Goal: Information Seeking & Learning: Learn about a topic

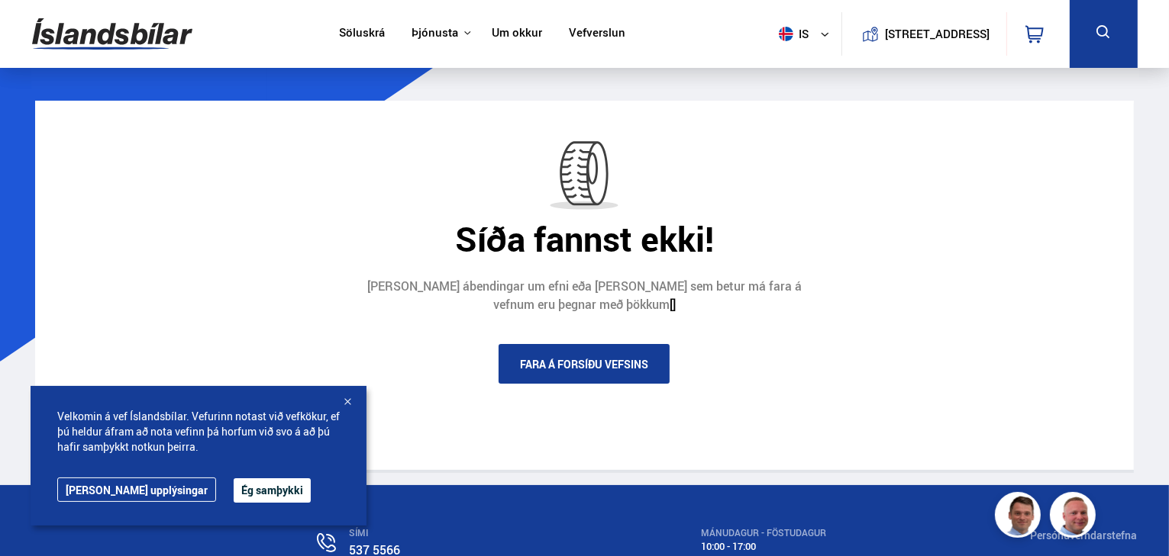
click at [582, 363] on link "Fara á forsíðu vefsins" at bounding box center [583, 364] width 171 height 40
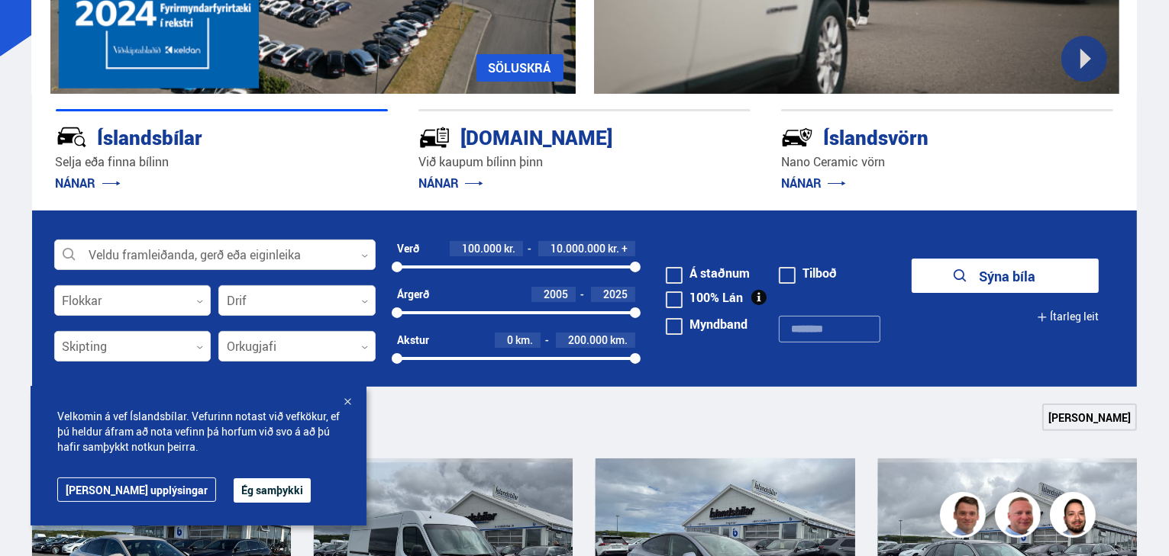
scroll to position [611, 0]
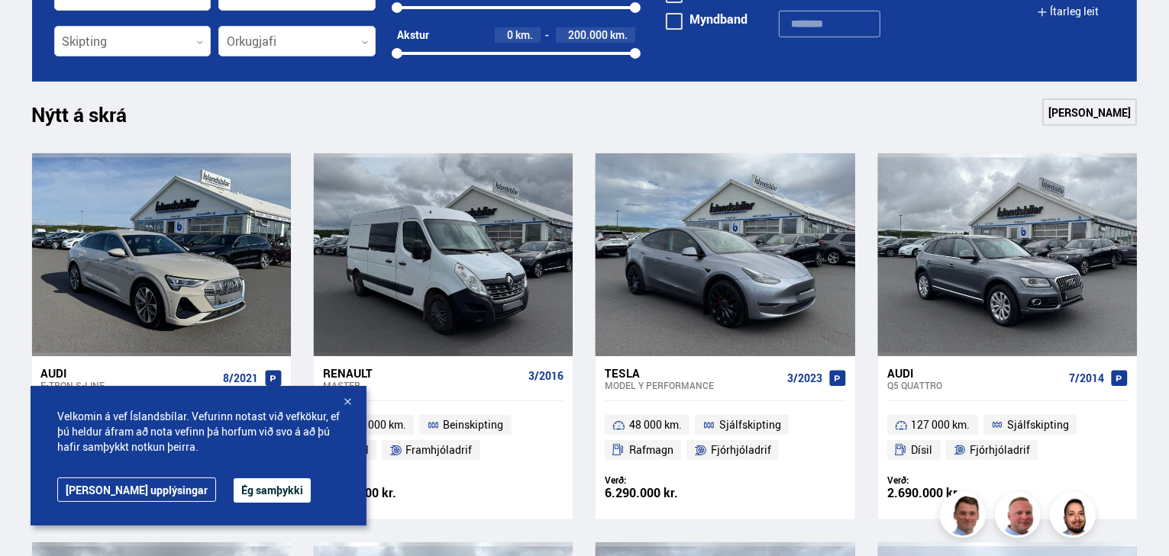
click at [236, 495] on button "Ég samþykki" at bounding box center [272, 491] width 77 height 24
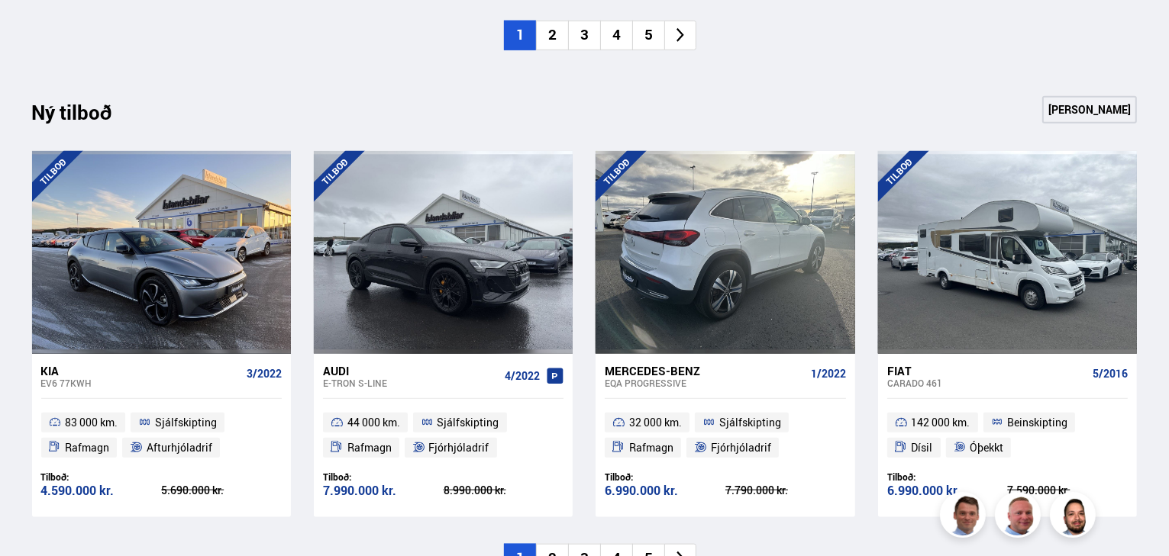
scroll to position [1710, 0]
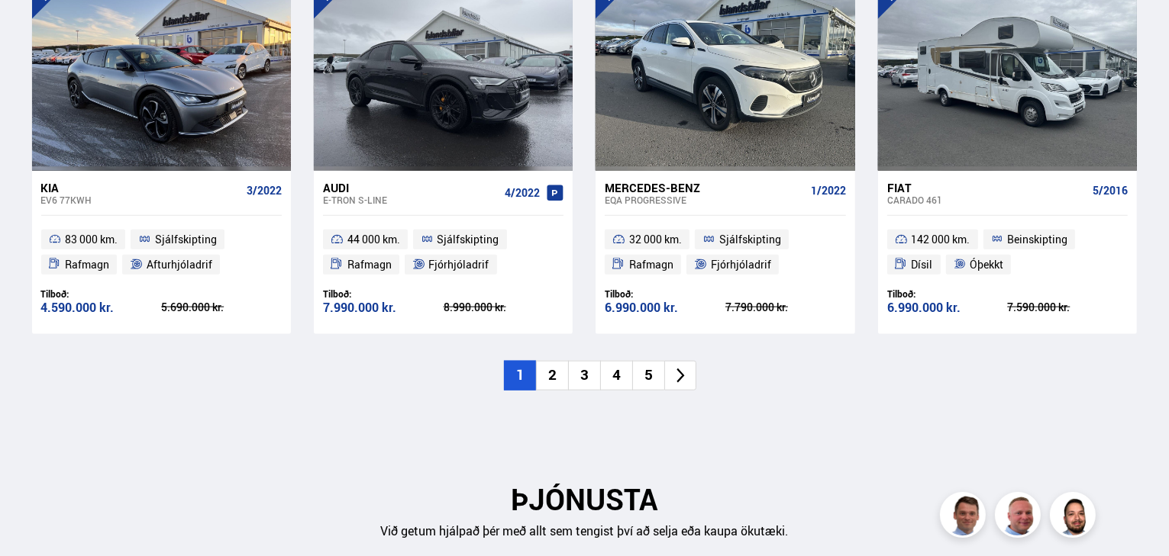
click at [679, 376] on icon at bounding box center [681, 376] width 18 height 18
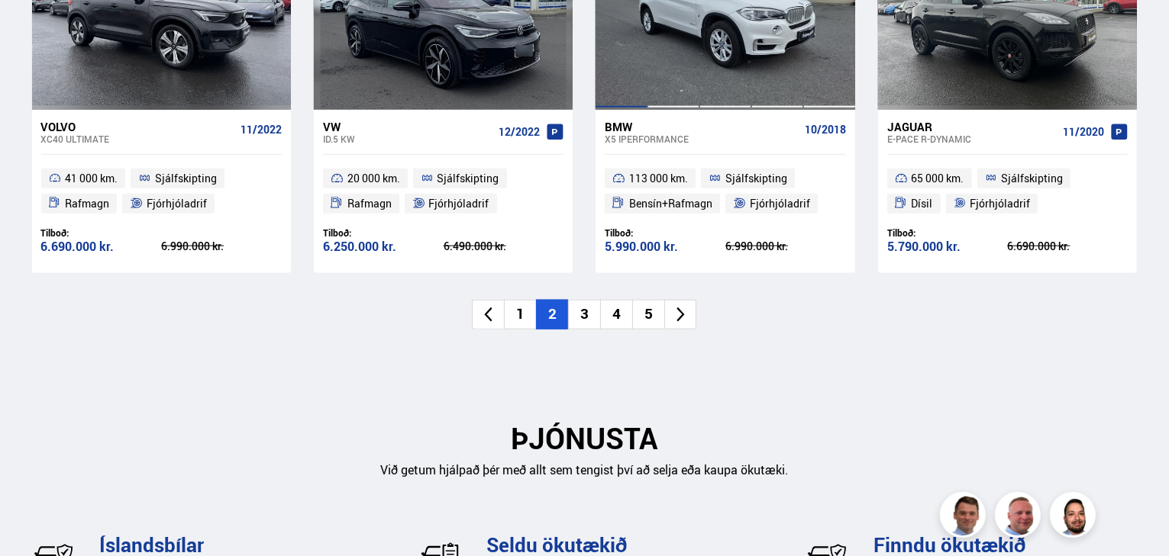
scroll to position [1832, 0]
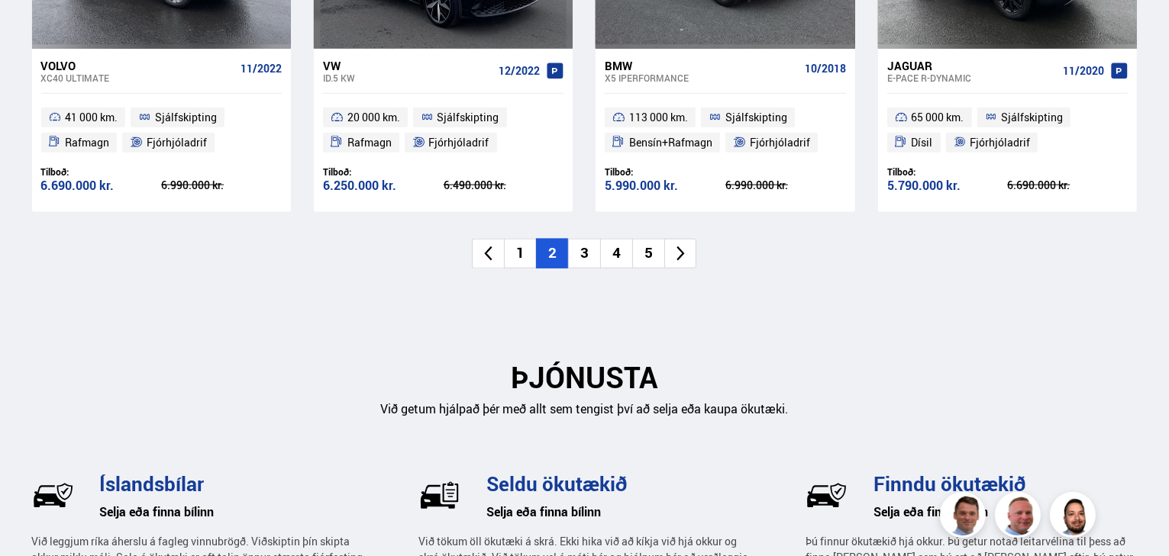
click at [676, 253] on icon at bounding box center [681, 254] width 18 height 18
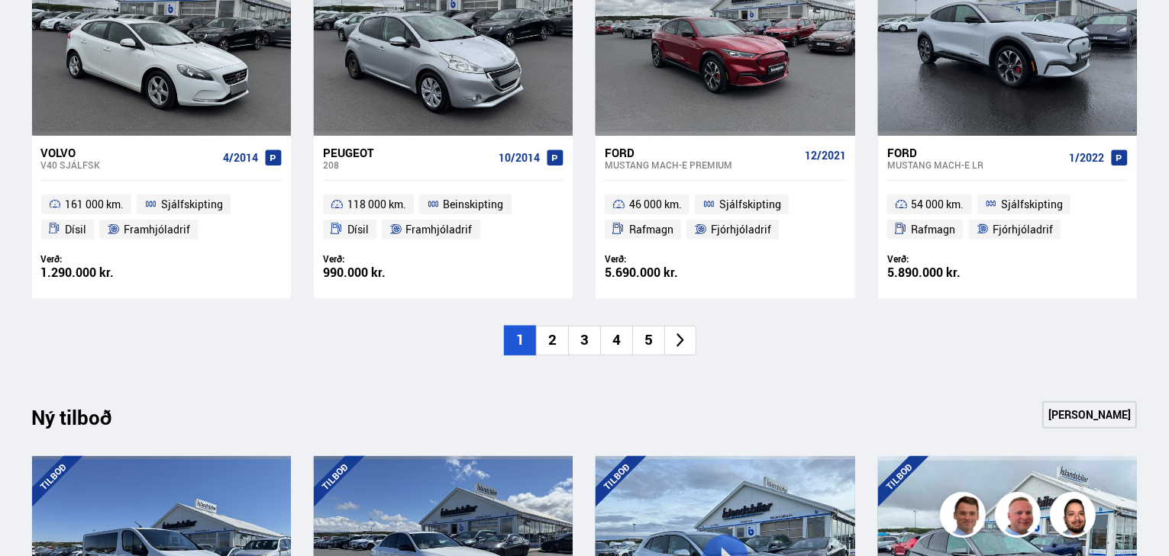
scroll to position [1404, 0]
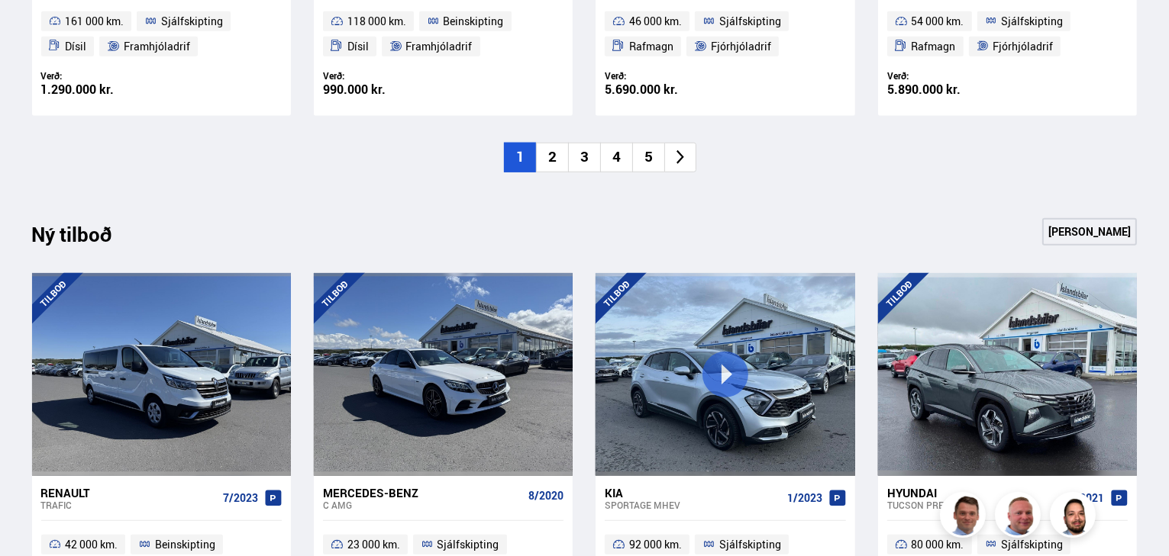
click at [681, 152] on icon at bounding box center [681, 158] width 18 height 18
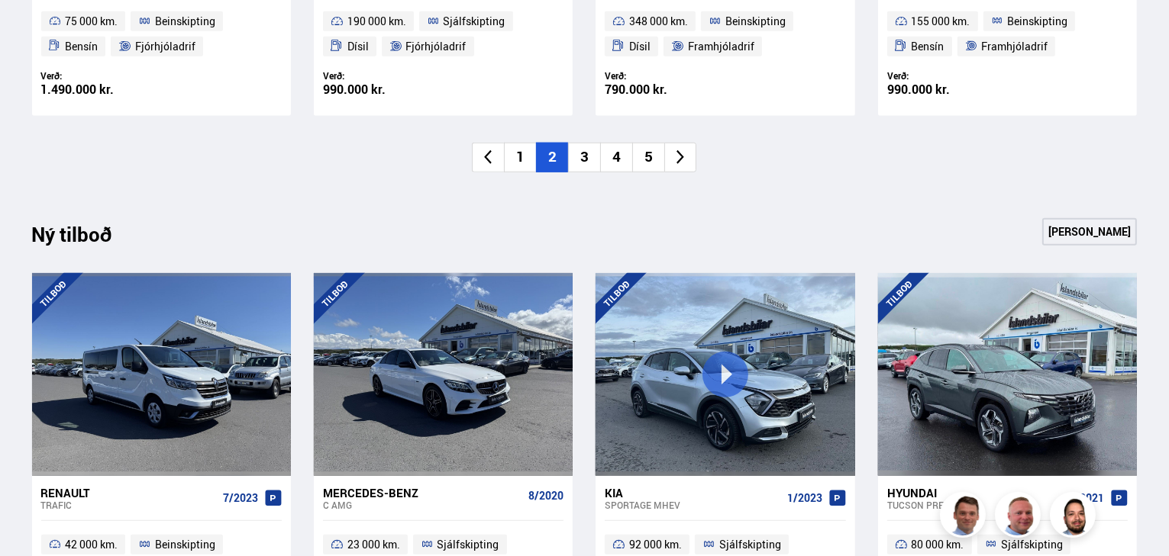
click at [680, 153] on icon at bounding box center [681, 158] width 18 height 18
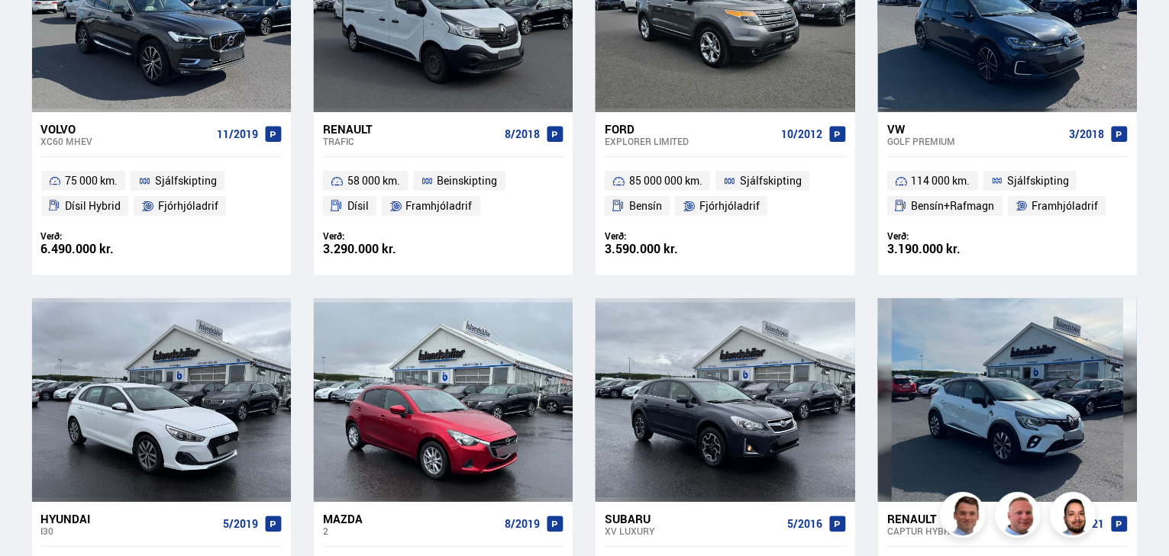
scroll to position [672, 0]
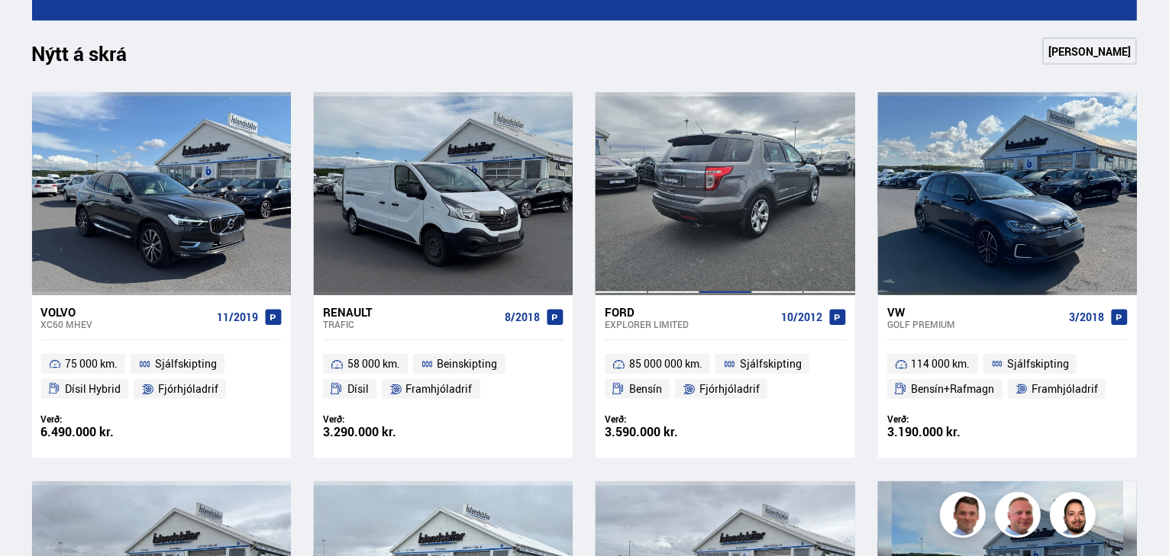
click at [721, 213] on div at bounding box center [725, 193] width 52 height 203
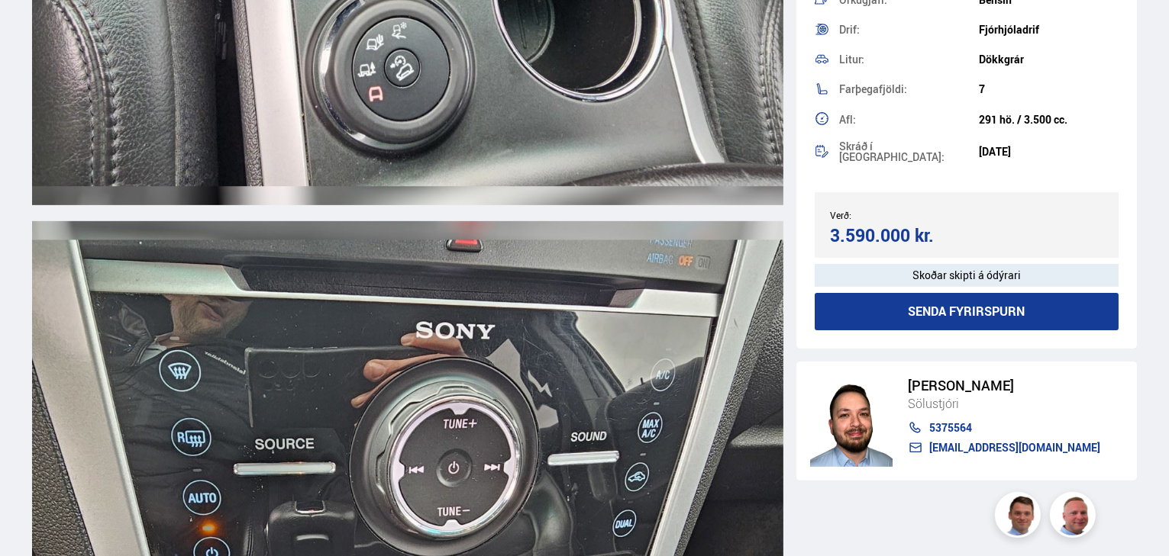
scroll to position [12456, 0]
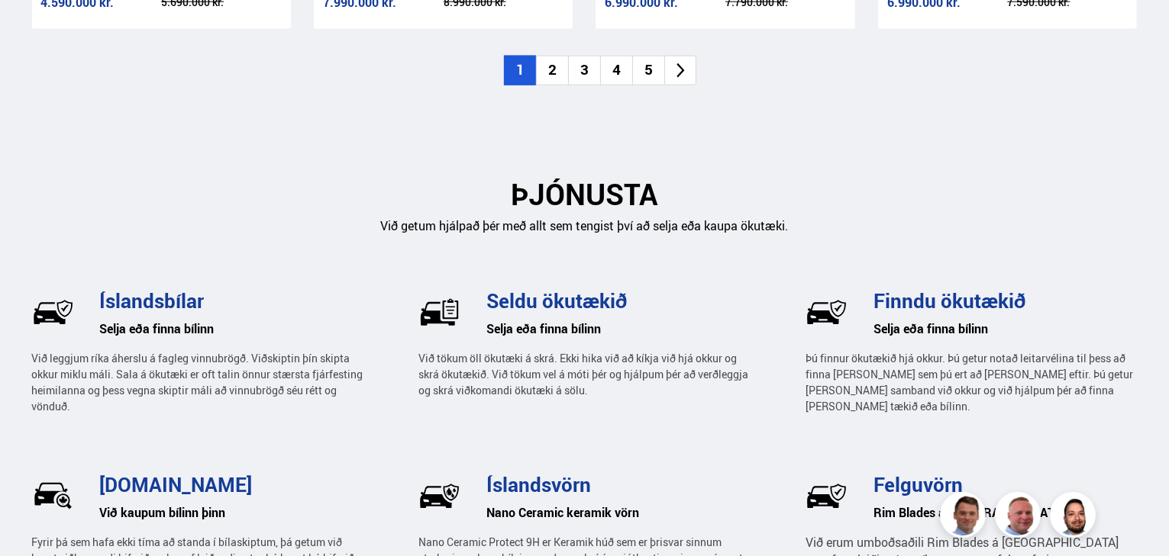
scroll to position [1771, 0]
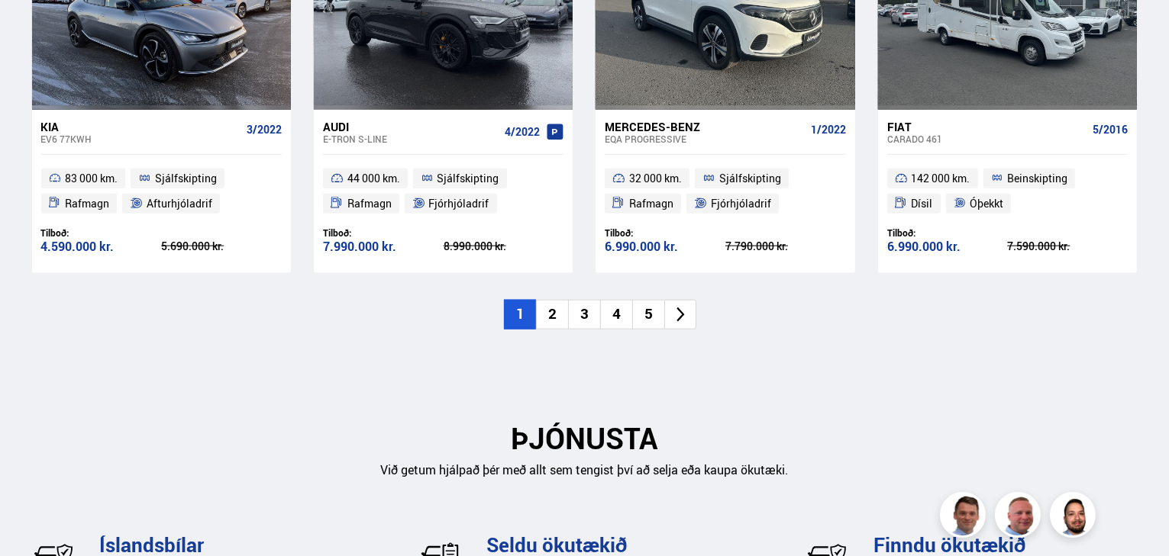
click at [614, 314] on li "4" at bounding box center [616, 315] width 32 height 30
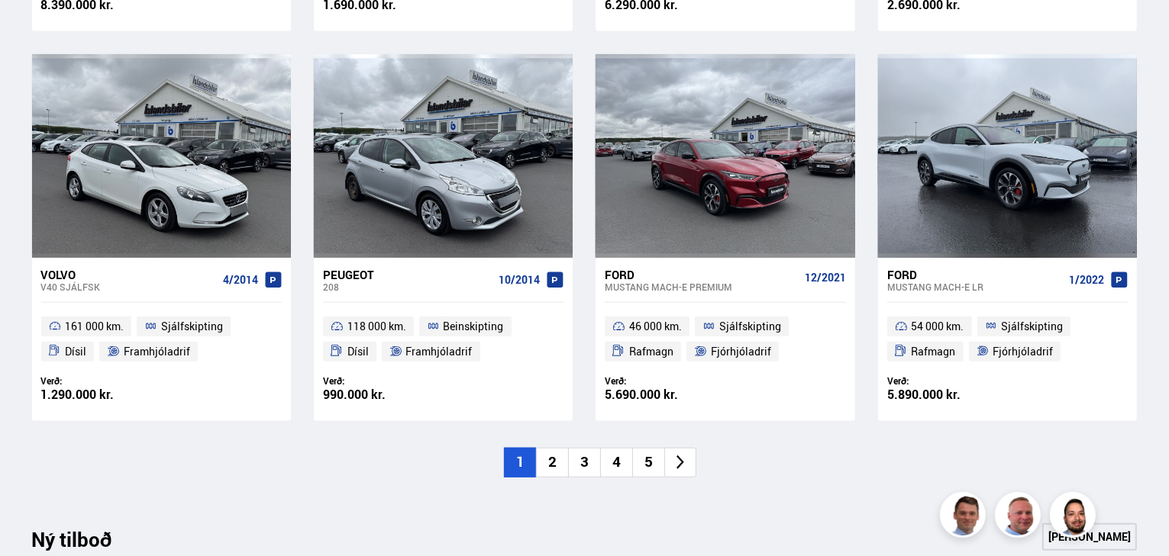
scroll to position [1465, 0]
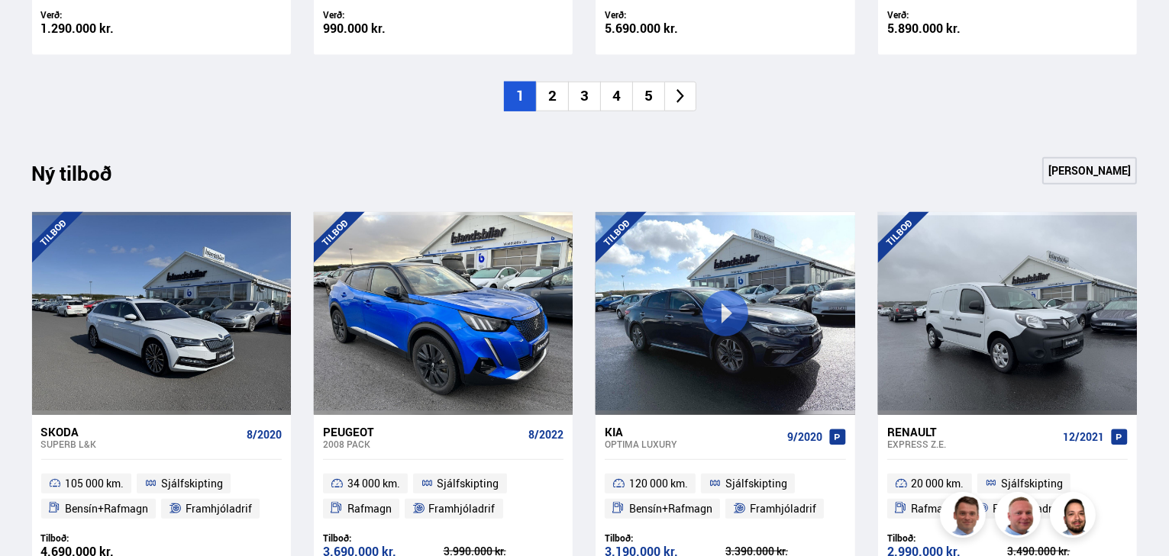
click at [650, 99] on li "5" at bounding box center [648, 97] width 32 height 30
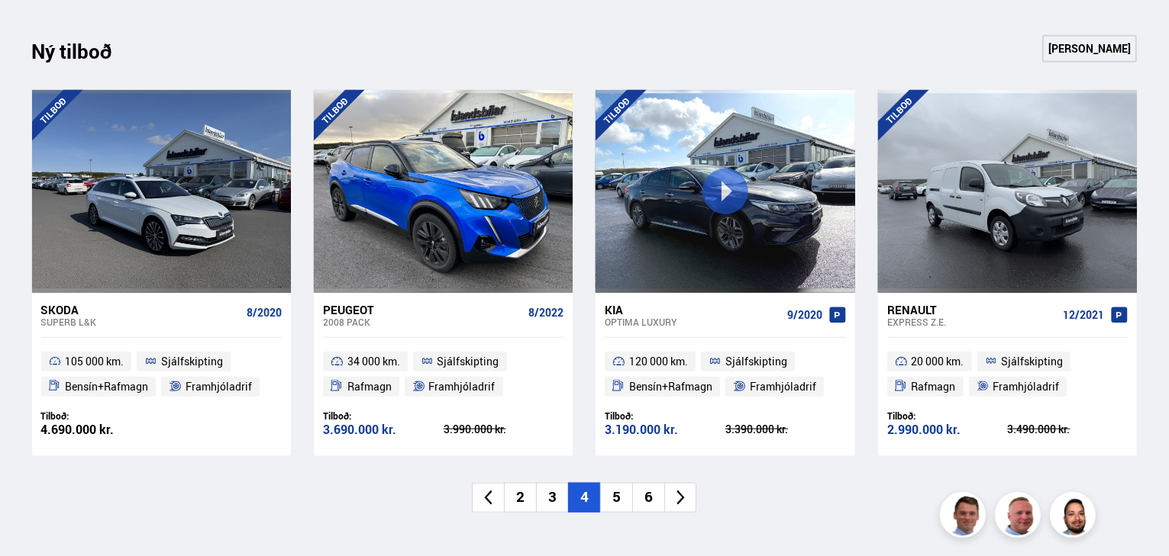
scroll to position [1404, 0]
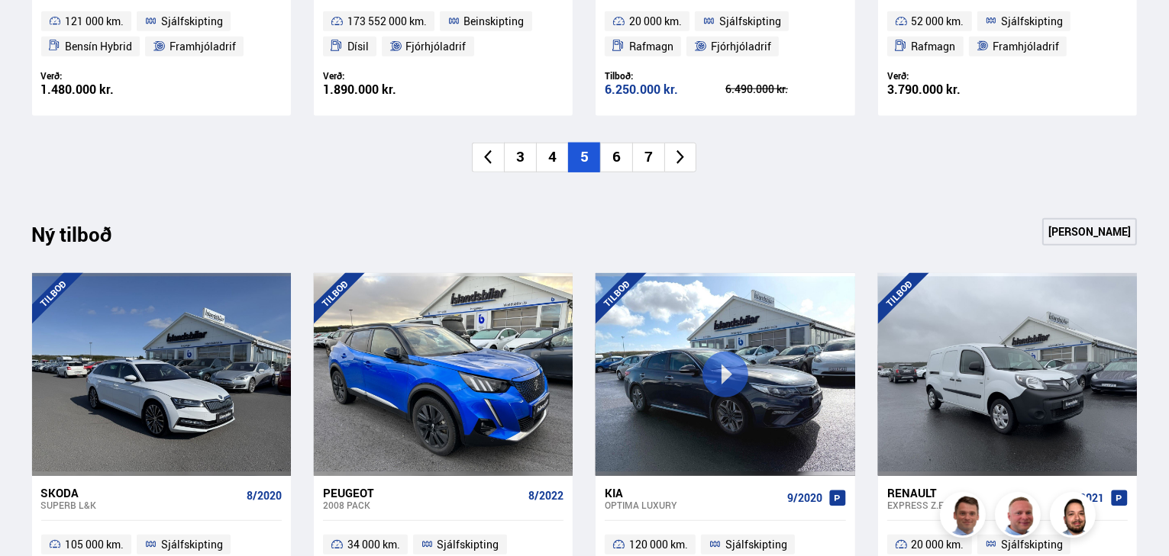
click at [650, 155] on li "7" at bounding box center [648, 158] width 32 height 30
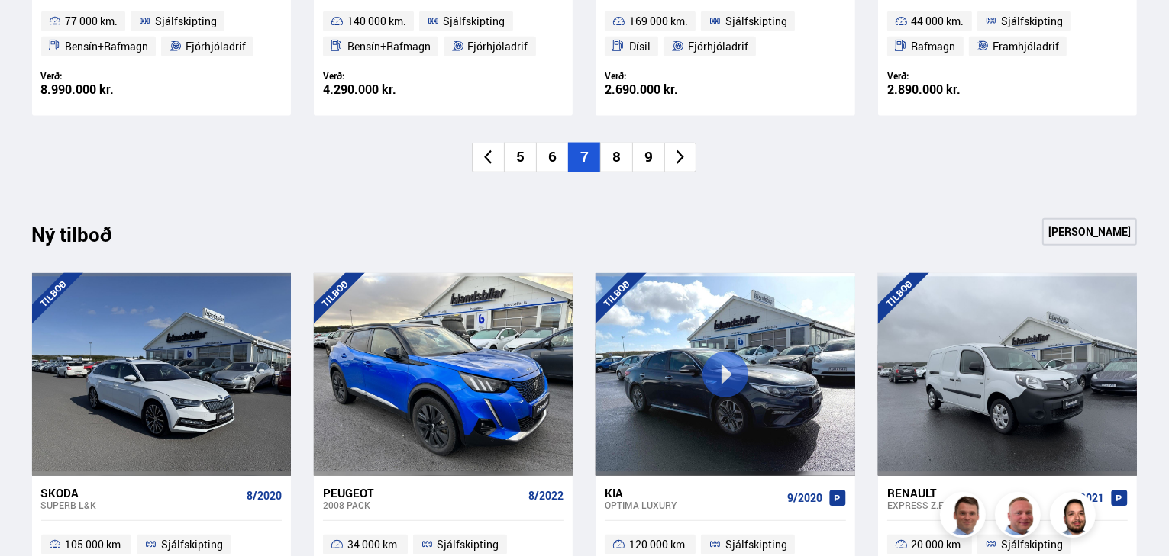
click at [644, 159] on li "9" at bounding box center [648, 158] width 32 height 30
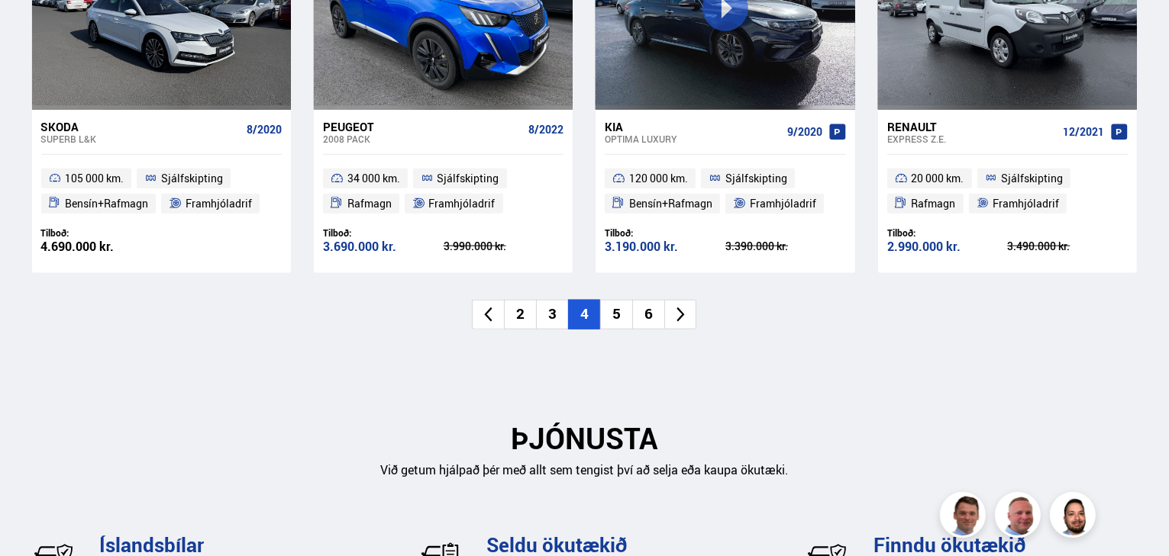
scroll to position [2137, 0]
